Goal: Task Accomplishment & Management: Manage account settings

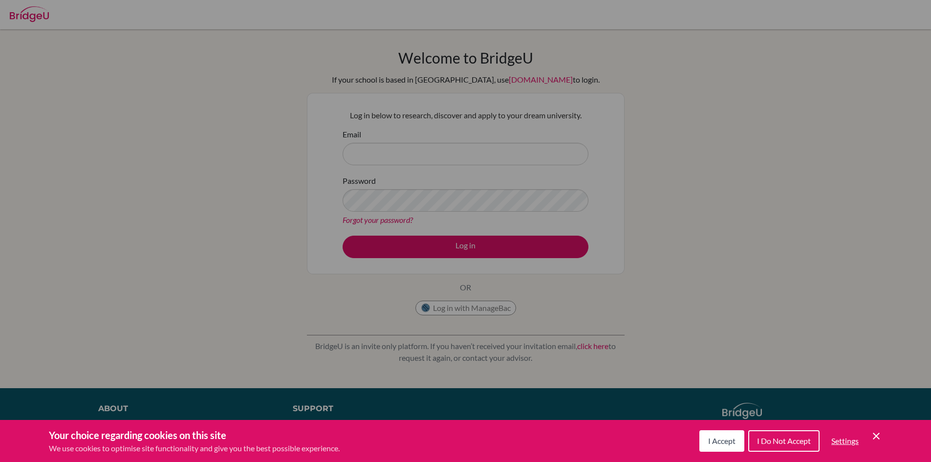
click at [306, 133] on div "Cookie Preferences" at bounding box center [465, 231] width 931 height 462
click at [243, 72] on div "Cookie Preferences" at bounding box center [465, 231] width 931 height 462
click at [709, 444] on span "I Accept" at bounding box center [721, 440] width 27 height 9
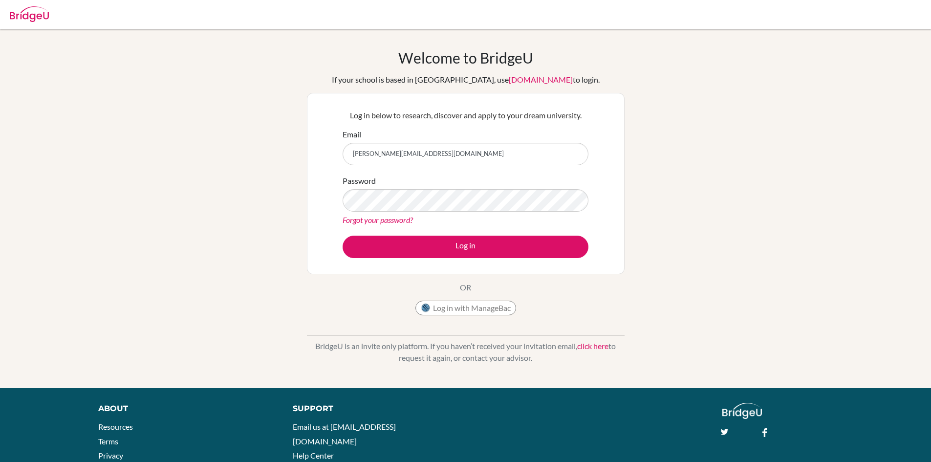
type input "[PERSON_NAME][EMAIL_ADDRESS][DOMAIN_NAME]"
click at [388, 222] on link "Forgot your password?" at bounding box center [377, 219] width 70 height 9
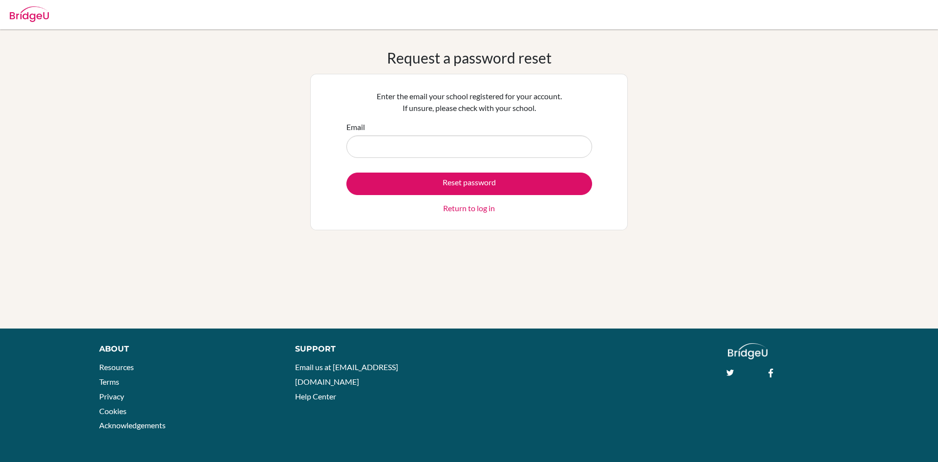
click at [458, 207] on link "Return to log in" at bounding box center [469, 208] width 52 height 12
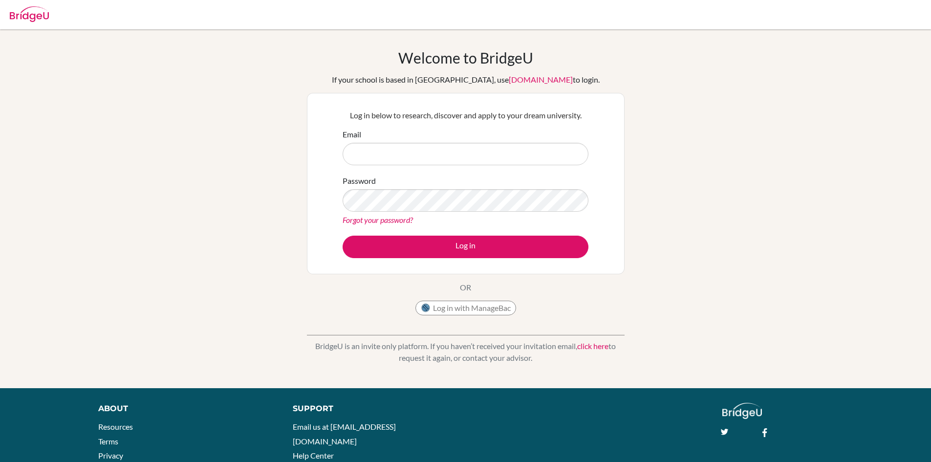
click at [371, 144] on input "Email" at bounding box center [465, 154] width 246 height 22
type input "s"
type input "[PERSON_NAME][EMAIL_ADDRESS][DOMAIN_NAME]"
click at [342, 235] on button "Log in" at bounding box center [465, 246] width 246 height 22
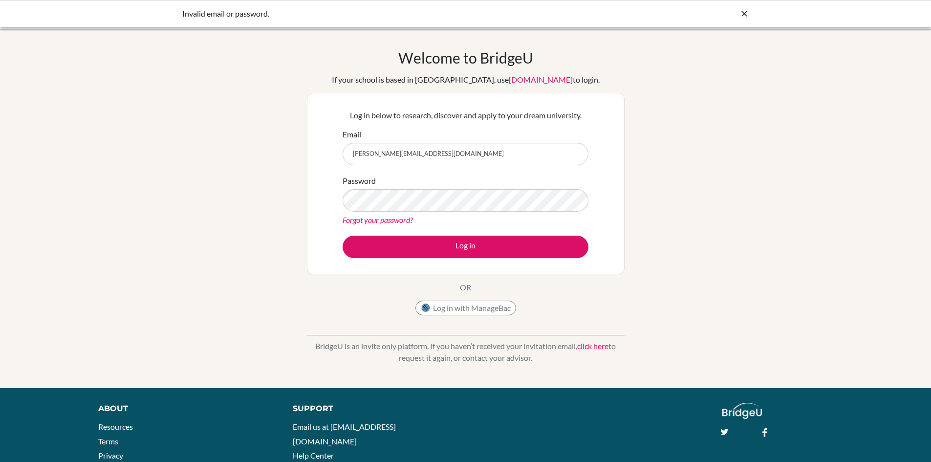
drag, startPoint x: 627, startPoint y: 310, endPoint x: 630, endPoint y: 304, distance: 6.8
drag, startPoint x: 630, startPoint y: 304, endPoint x: 742, endPoint y: 11, distance: 314.0
click at [742, 11] on icon at bounding box center [744, 14] width 10 height 10
click at [36, 24] on div at bounding box center [29, 12] width 39 height 29
click at [426, 153] on input "Email" at bounding box center [465, 154] width 246 height 22
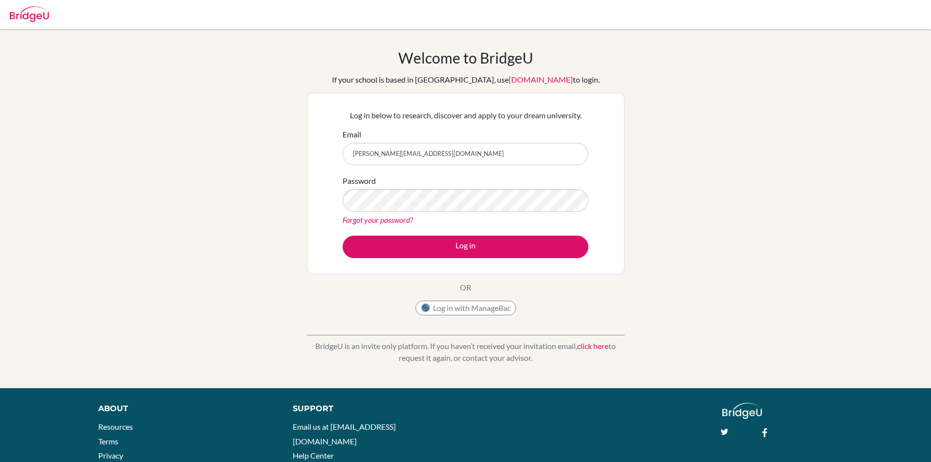
type input "[PERSON_NAME][EMAIL_ADDRESS][DOMAIN_NAME]"
click at [342, 235] on button "Log in" at bounding box center [465, 246] width 246 height 22
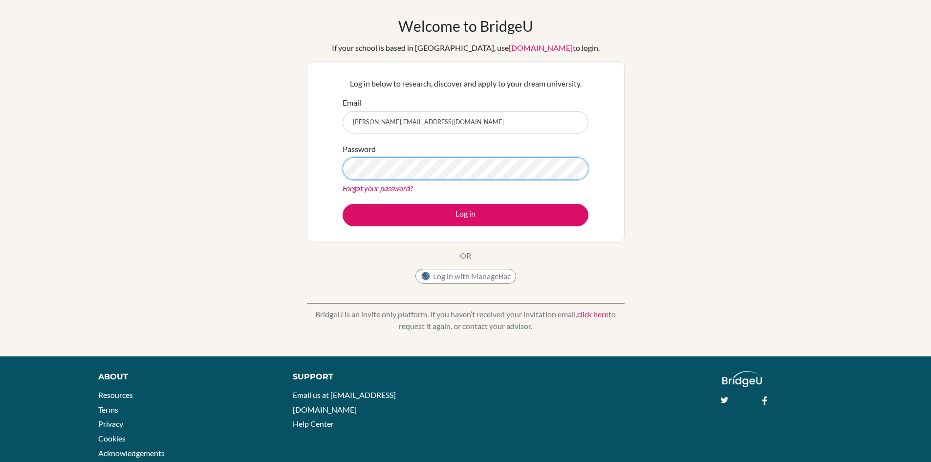
scroll to position [48, 0]
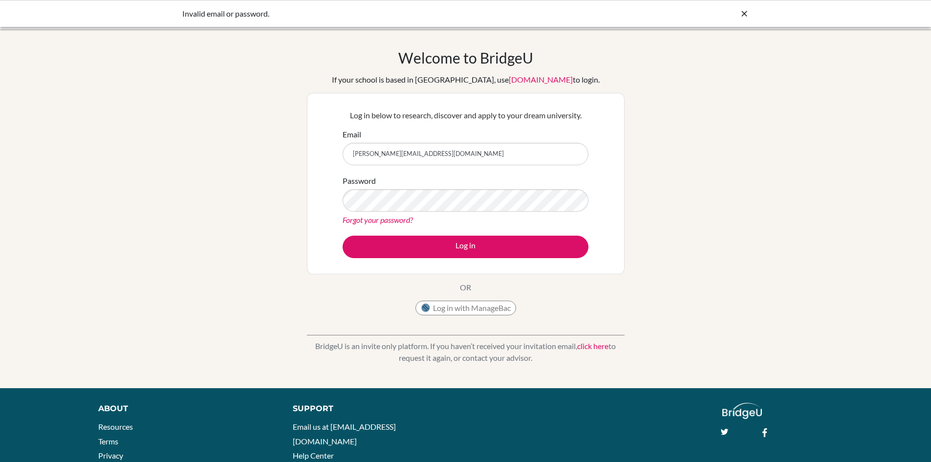
click at [744, 12] on icon at bounding box center [744, 14] width 10 height 10
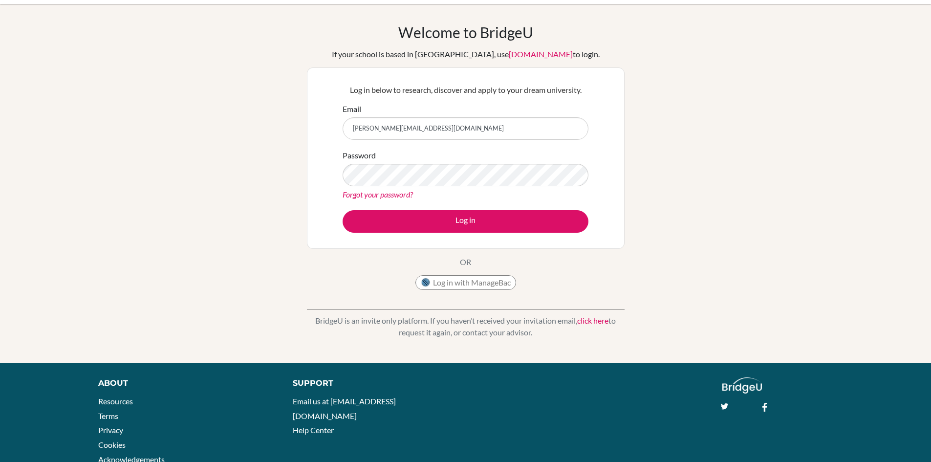
scroll to position [49, 0]
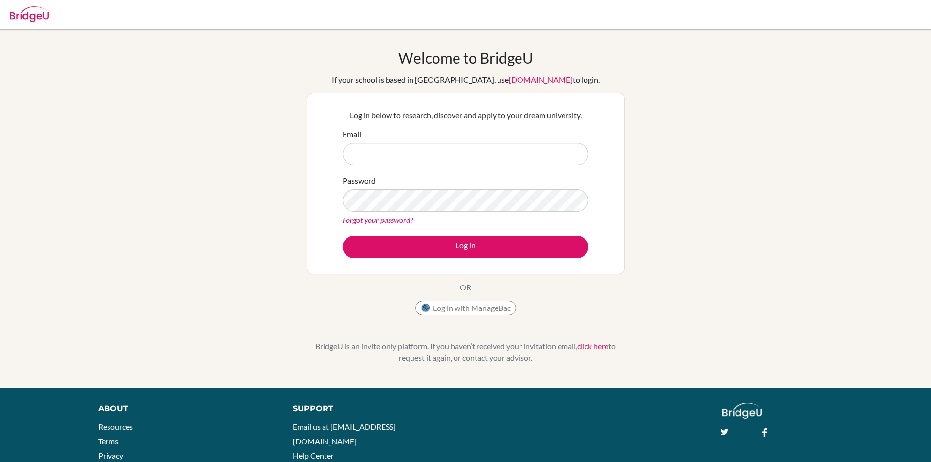
click at [468, 148] on input "Email" at bounding box center [465, 154] width 246 height 22
type input "A"
type input "[PERSON_NAME][EMAIL_ADDRESS][DOMAIN_NAME]"
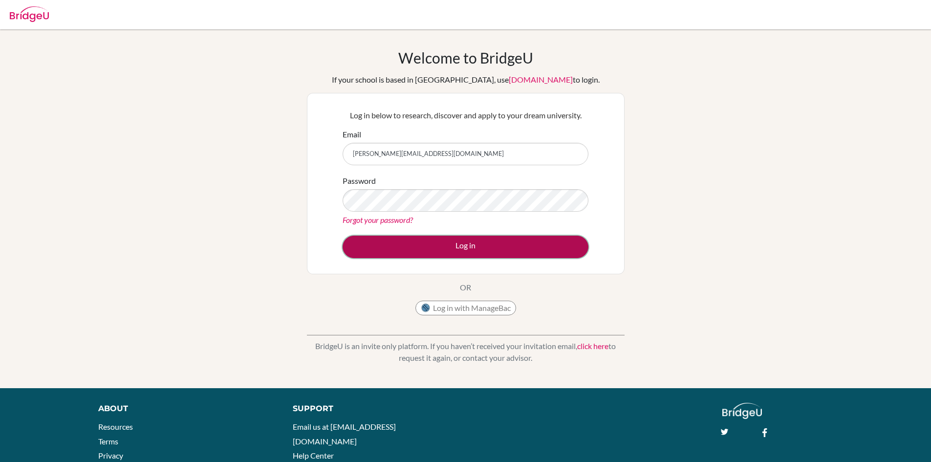
click at [417, 240] on button "Log in" at bounding box center [465, 246] width 246 height 22
